Goal: Task Accomplishment & Management: Use online tool/utility

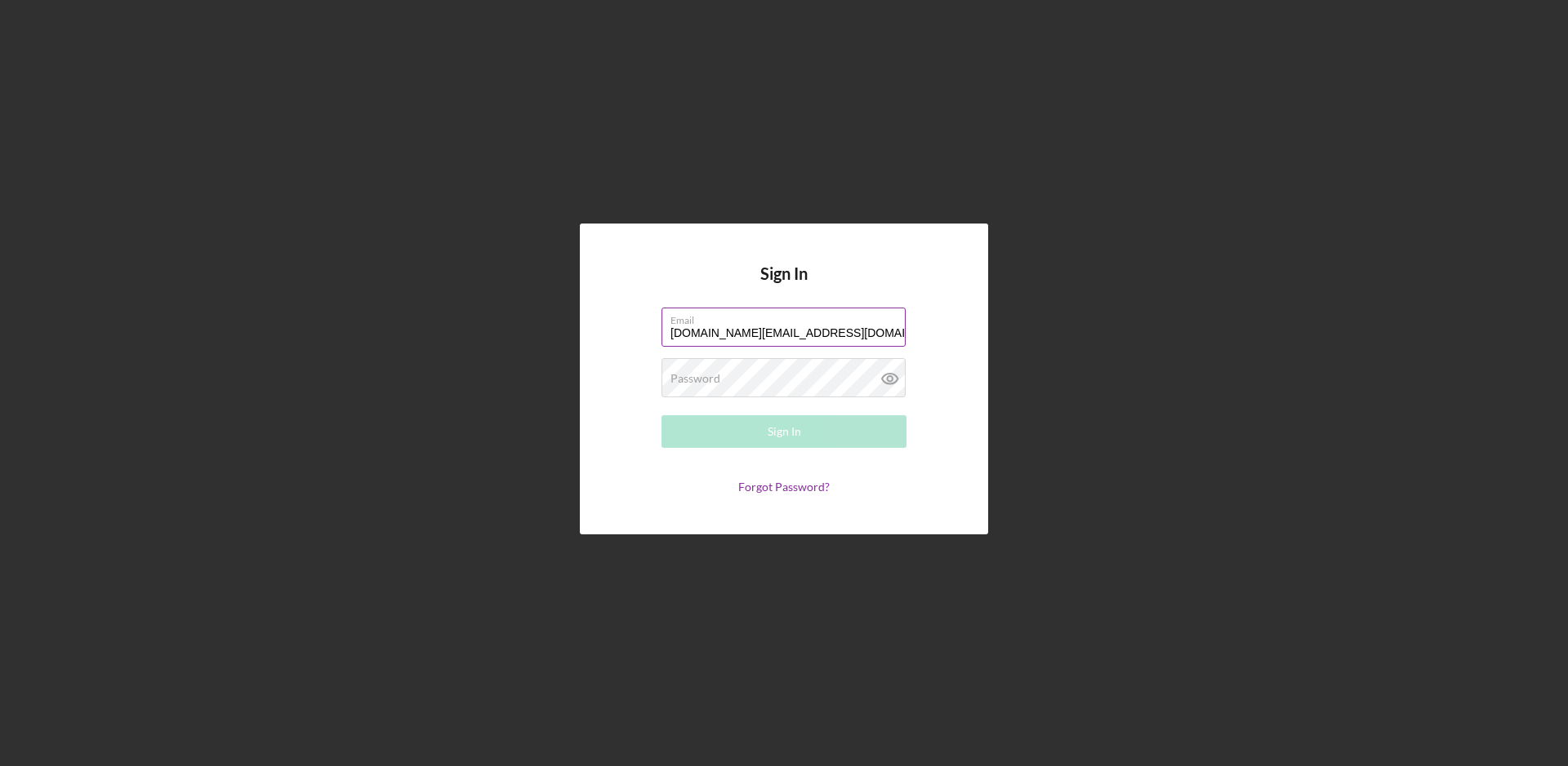
type input "[DOMAIN_NAME][EMAIL_ADDRESS][DOMAIN_NAME]"
click at [799, 433] on button "Sign In" at bounding box center [784, 432] width 245 height 33
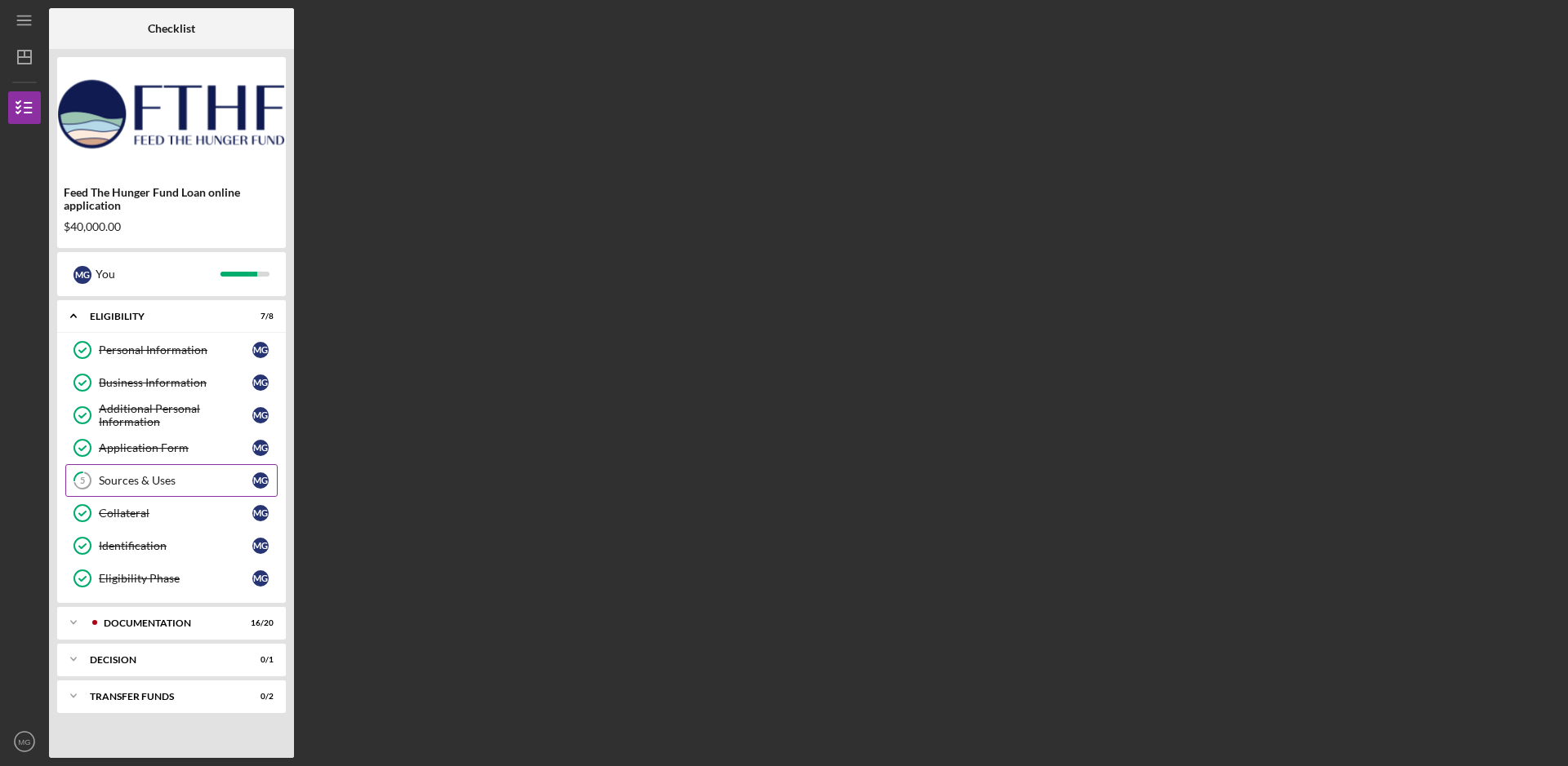
click at [148, 482] on div "Sources & Uses" at bounding box center [175, 481] width 153 height 13
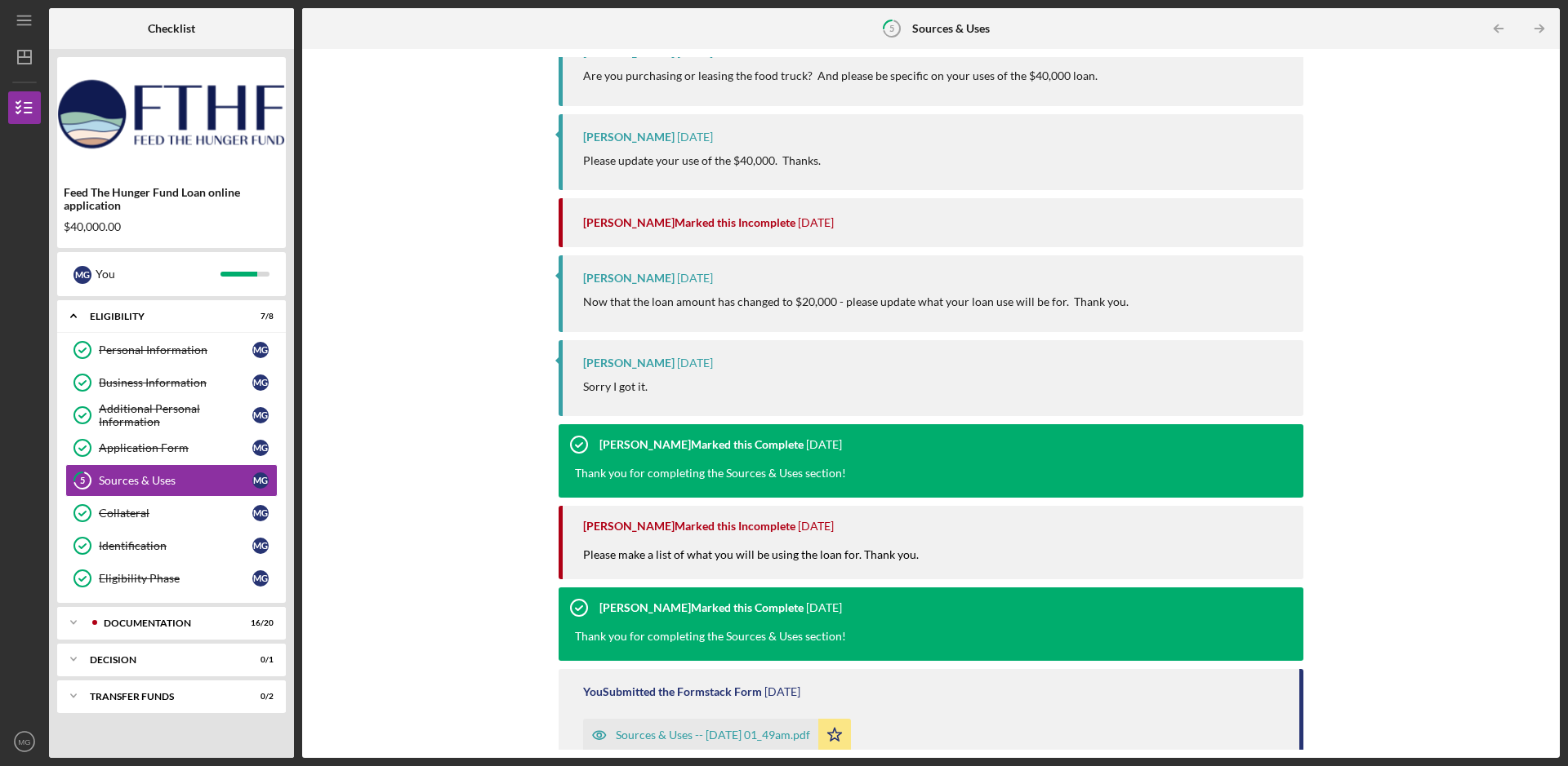
scroll to position [82, 0]
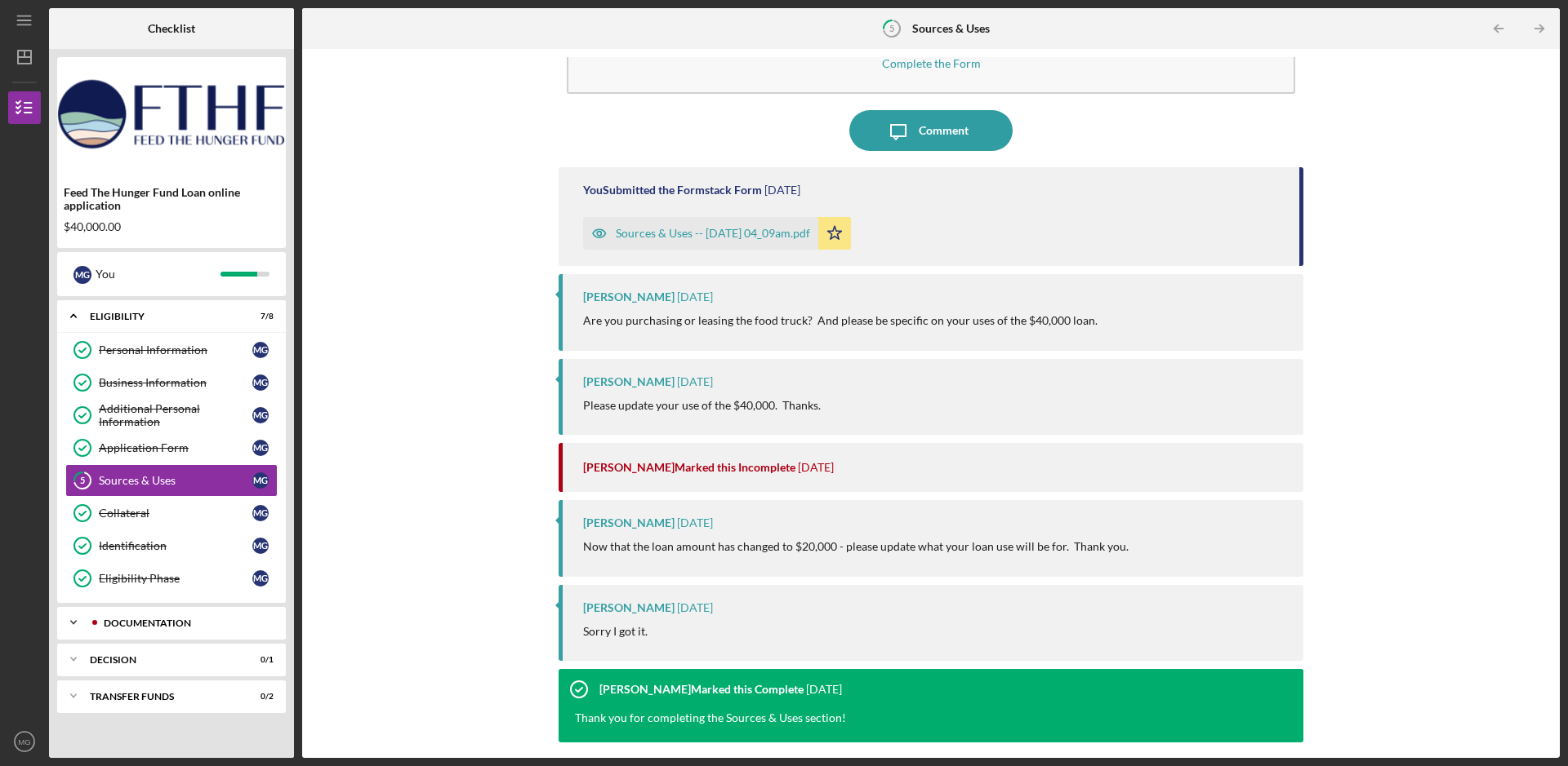
click at [171, 633] on div "Icon/Expander Documentation 16 / 20" at bounding box center [171, 622] width 229 height 33
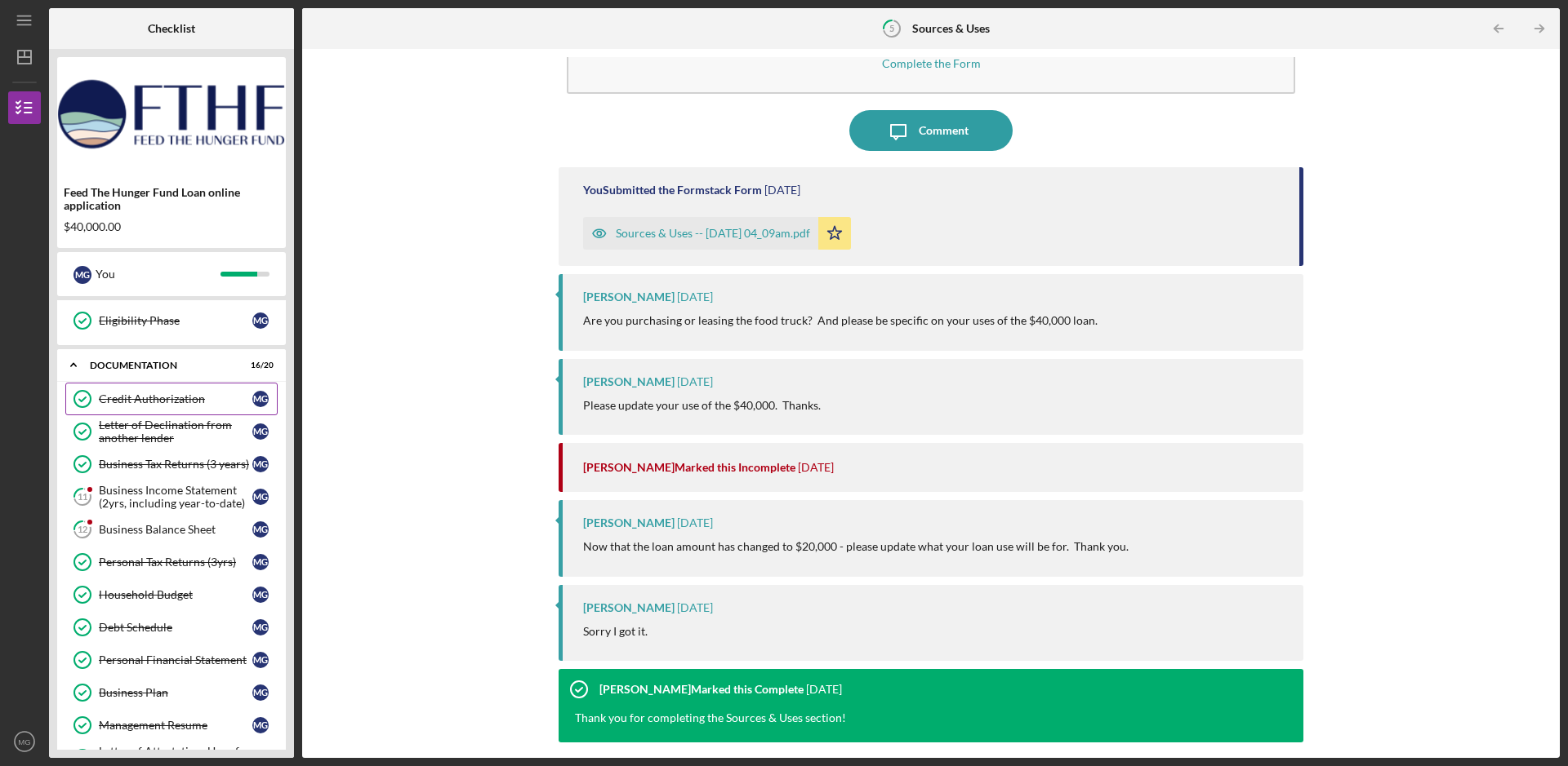
scroll to position [225, 0]
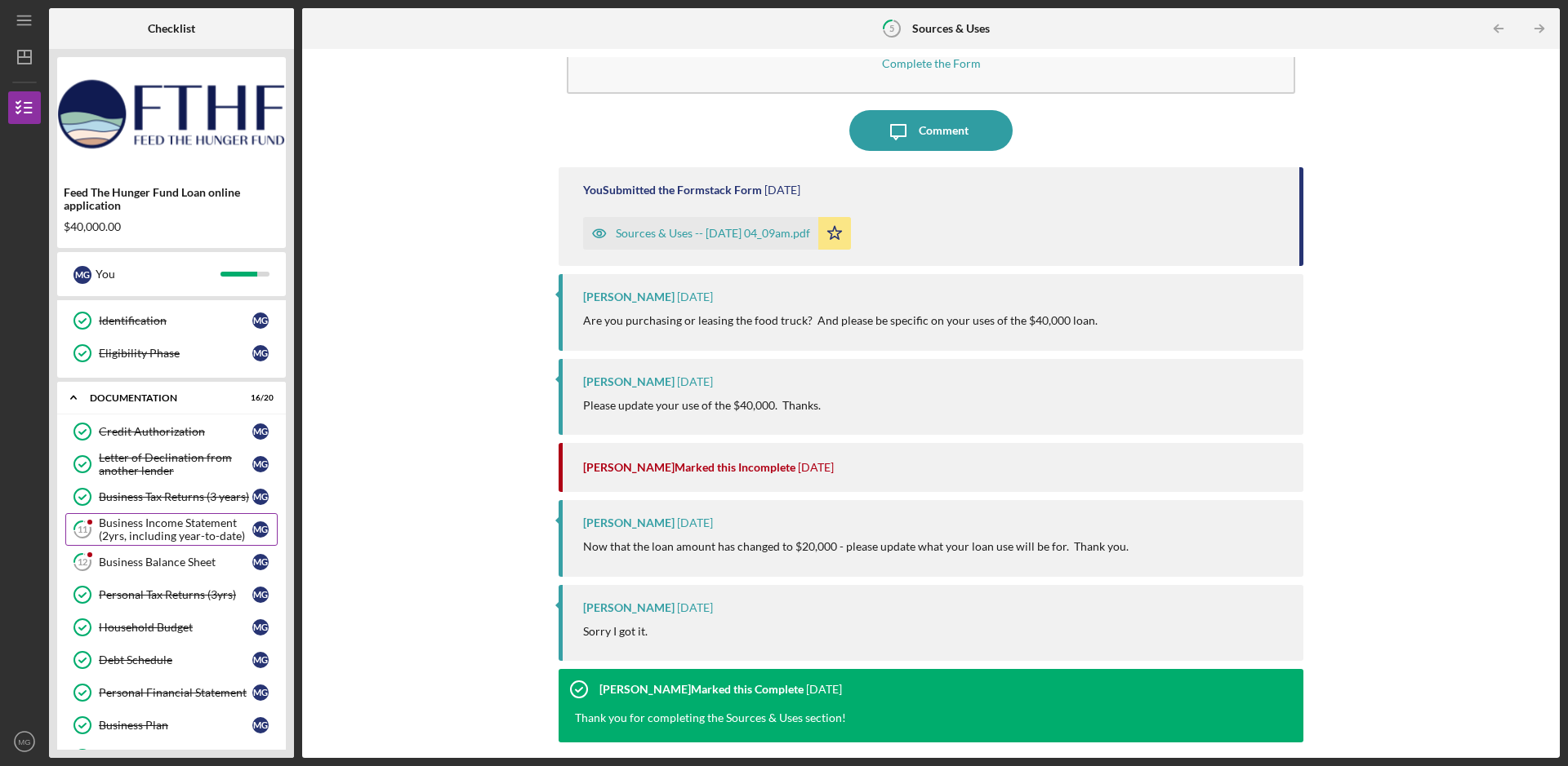
click at [158, 534] on div "Business Income Statement (2yrs, including year-to-date)" at bounding box center [175, 530] width 153 height 26
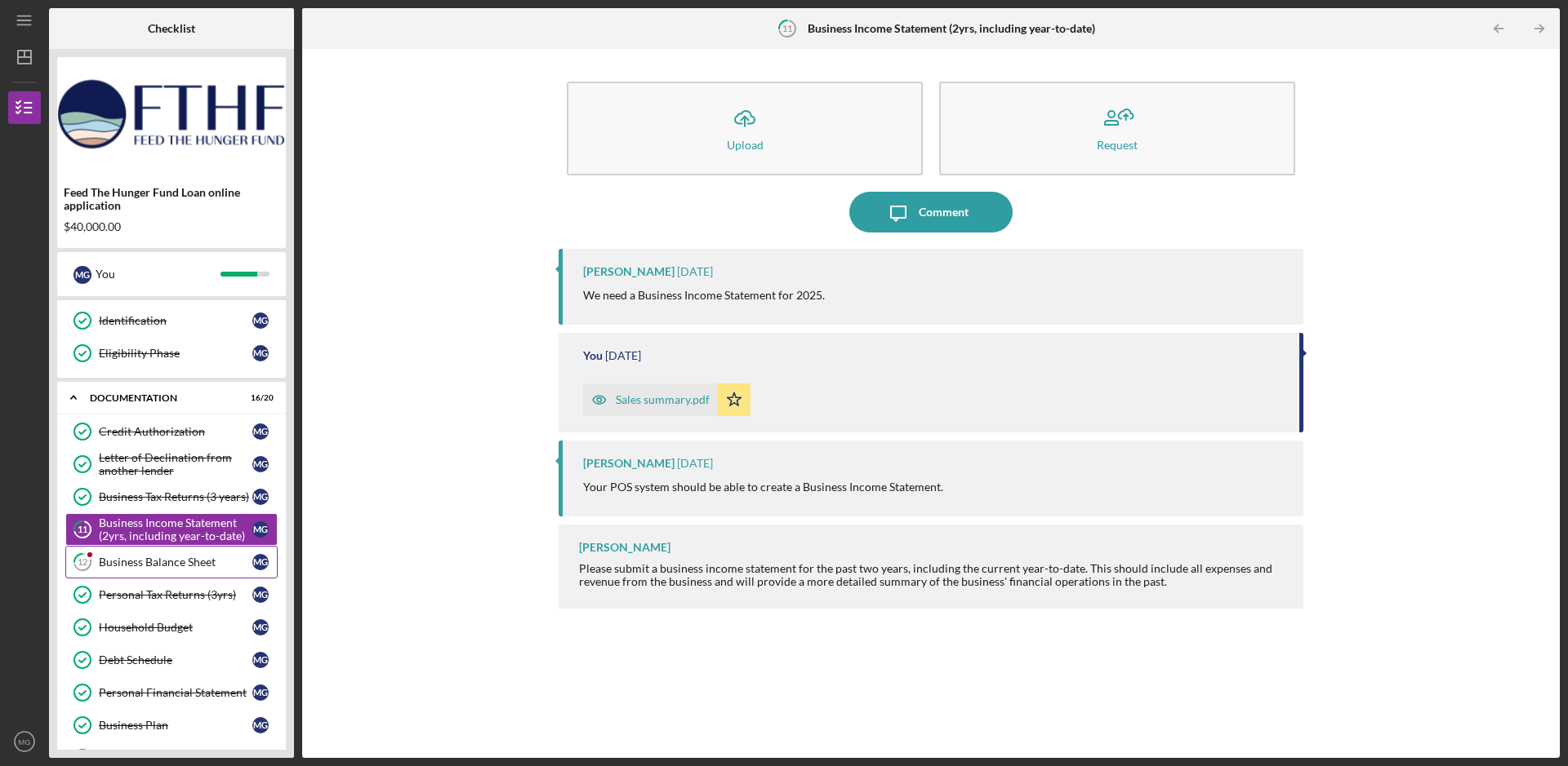
click at [154, 564] on div "Business Balance Sheet" at bounding box center [175, 562] width 153 height 13
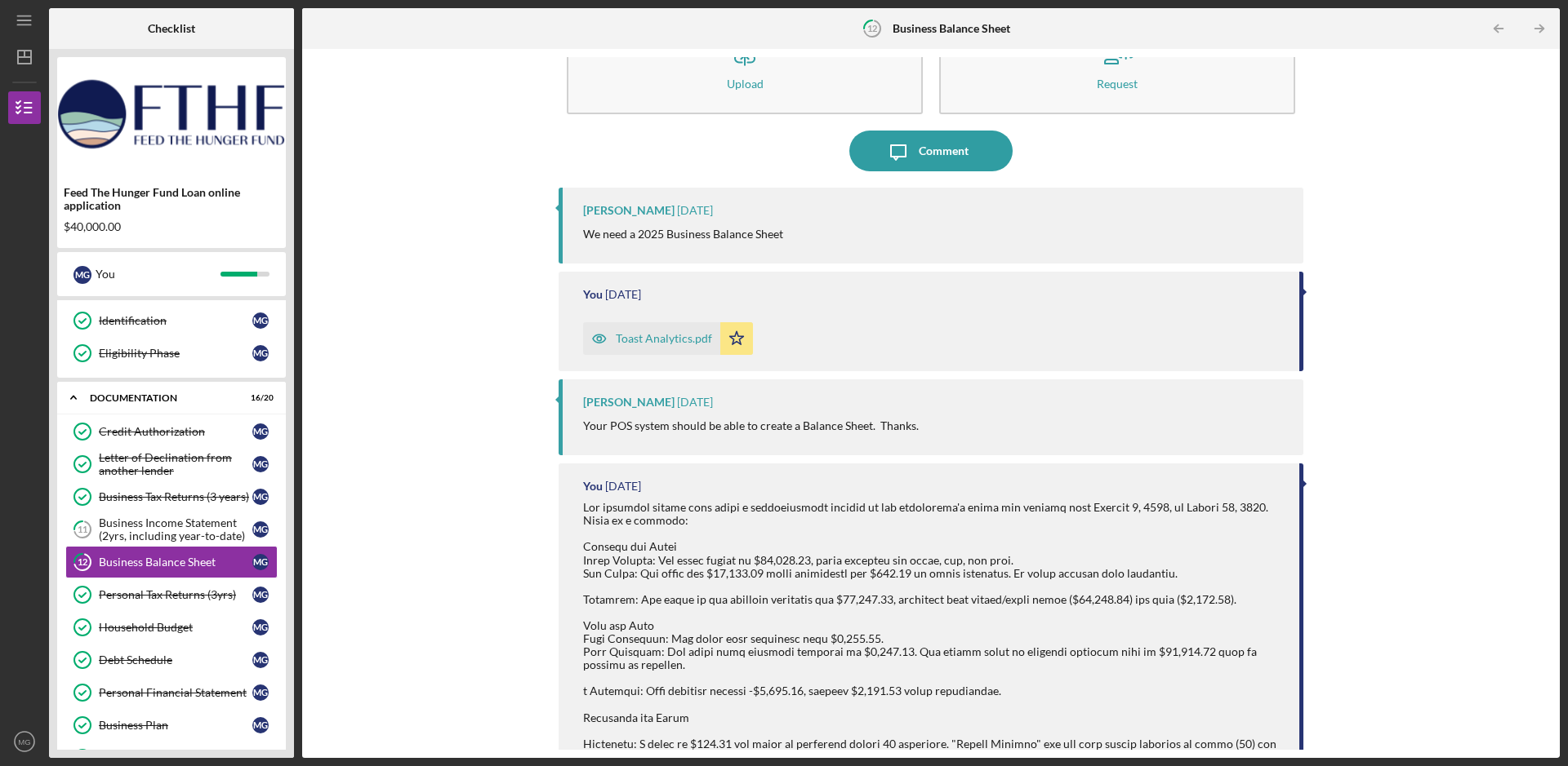
scroll to position [224, 0]
